Goal: Task Accomplishment & Management: Use online tool/utility

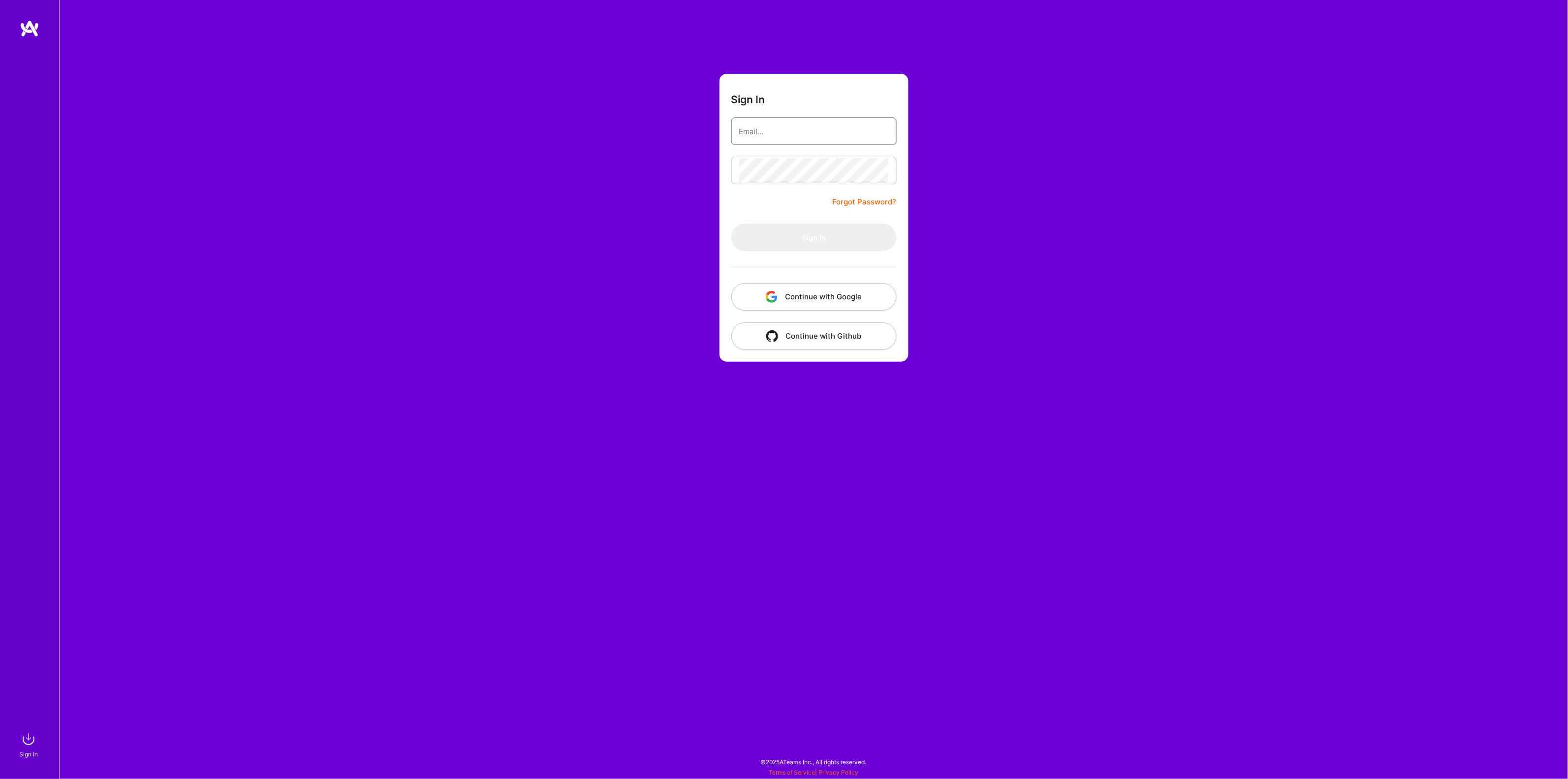
type input "[EMAIL_ADDRESS][DOMAIN_NAME]"
click at [803, 236] on button "Sign In" at bounding box center [813, 238] width 165 height 27
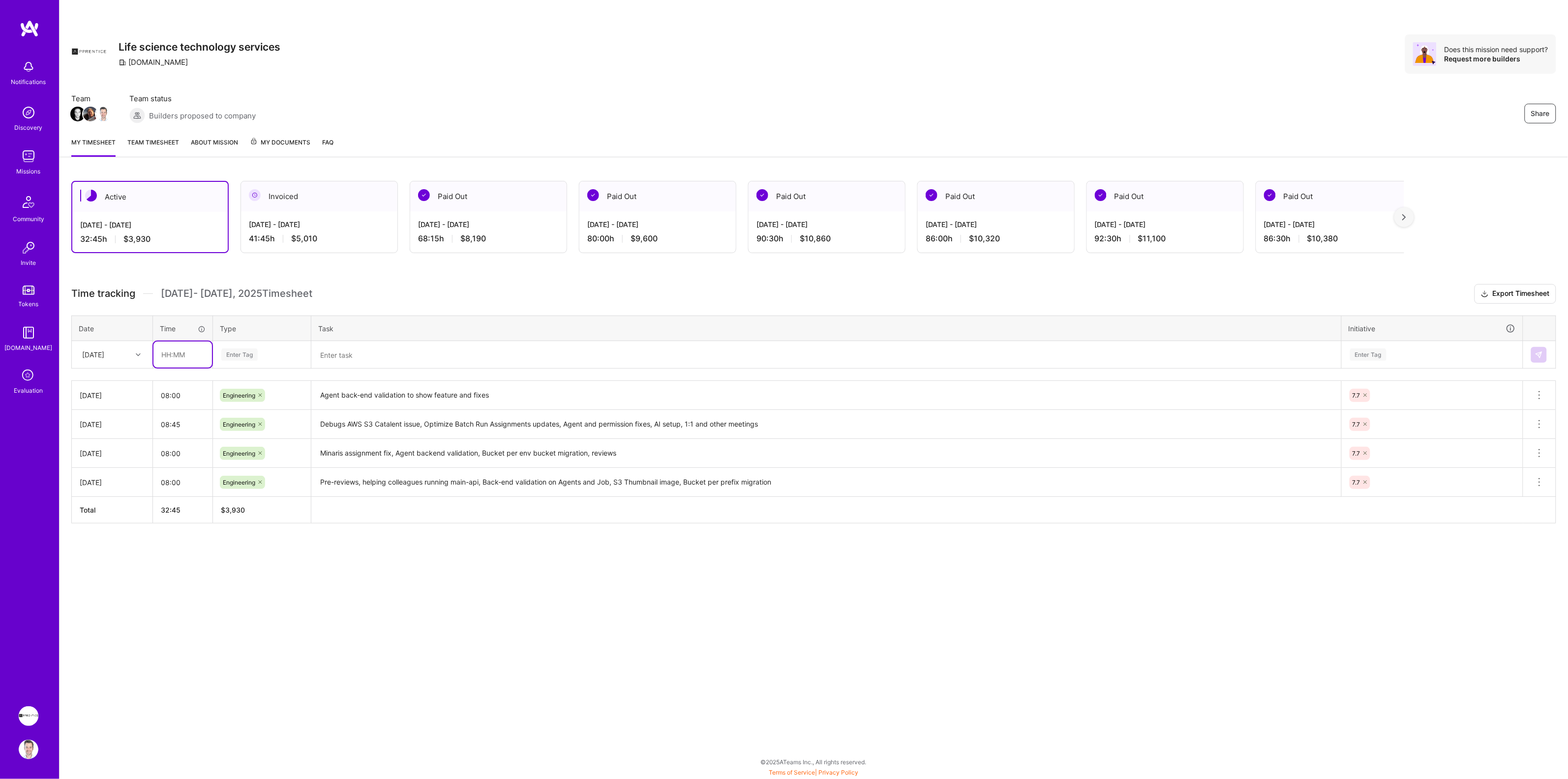
click at [181, 357] on input "text" at bounding box center [183, 354] width 59 height 26
type input "08:00"
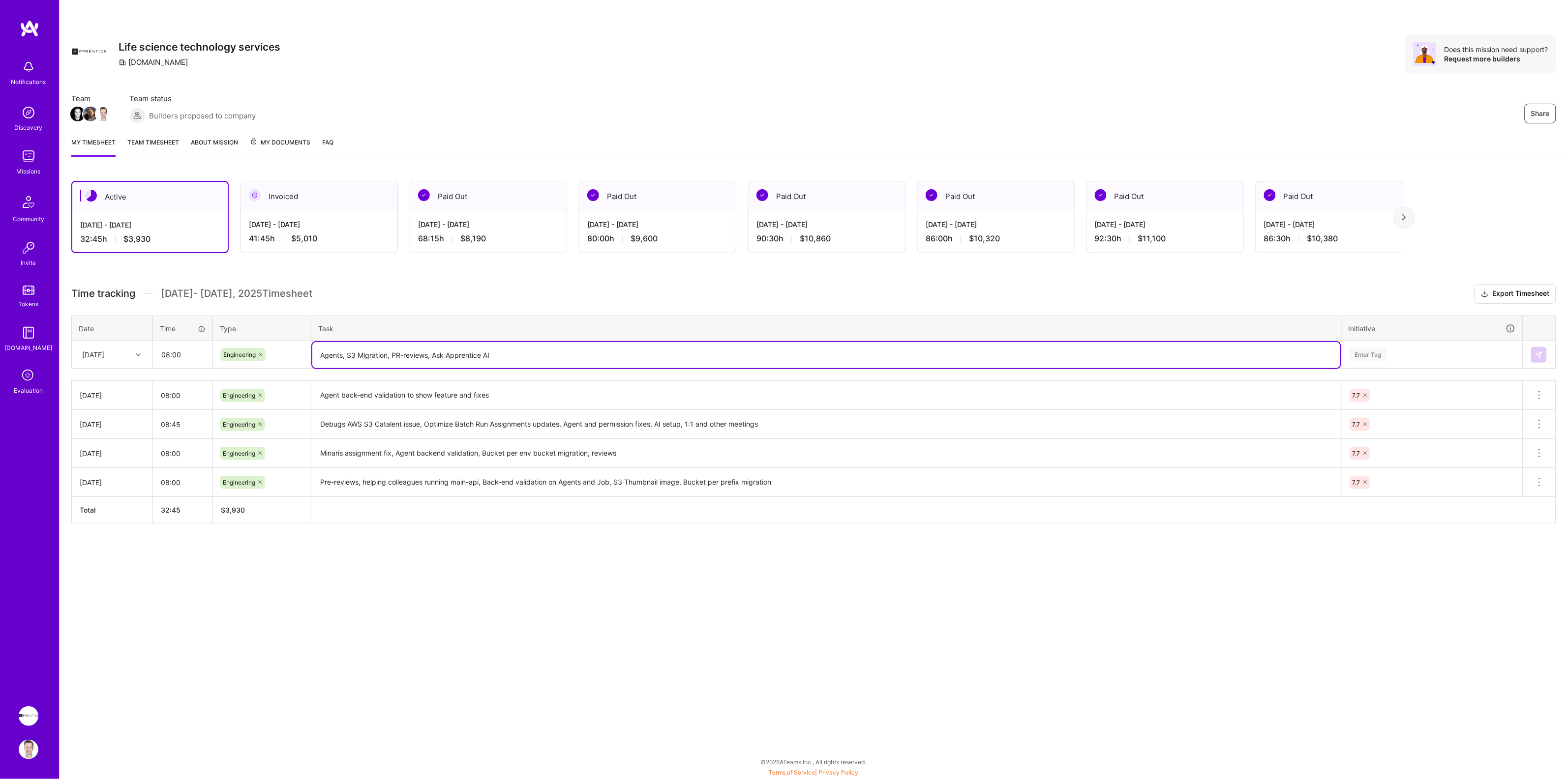
type textarea "Agents, S3 Migration, PR-reviews, Ask Apprentice AI"
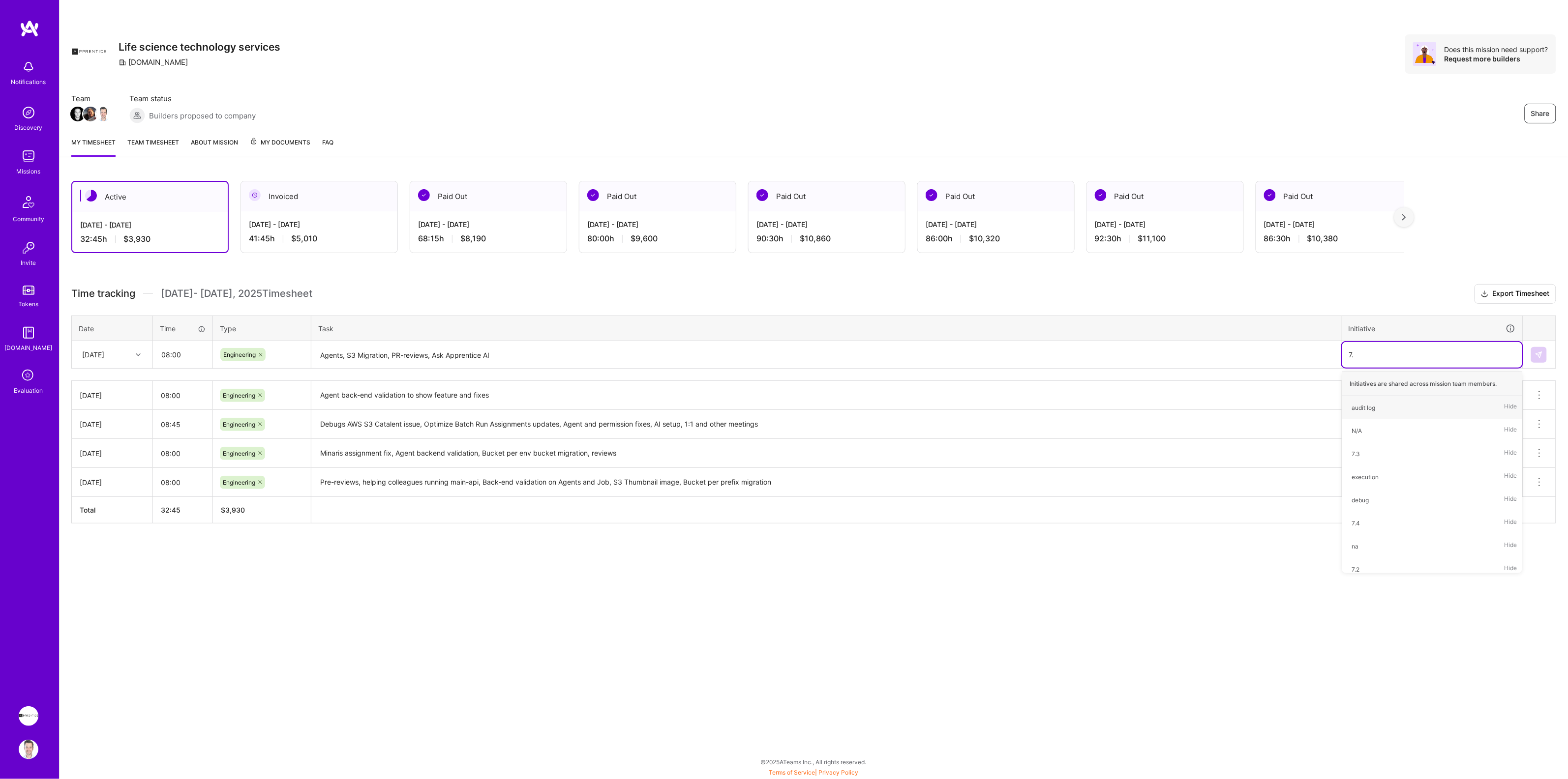
type input "7.7"
click at [1538, 355] on img at bounding box center [1539, 355] width 8 height 8
